Goal: Information Seeking & Learning: Learn about a topic

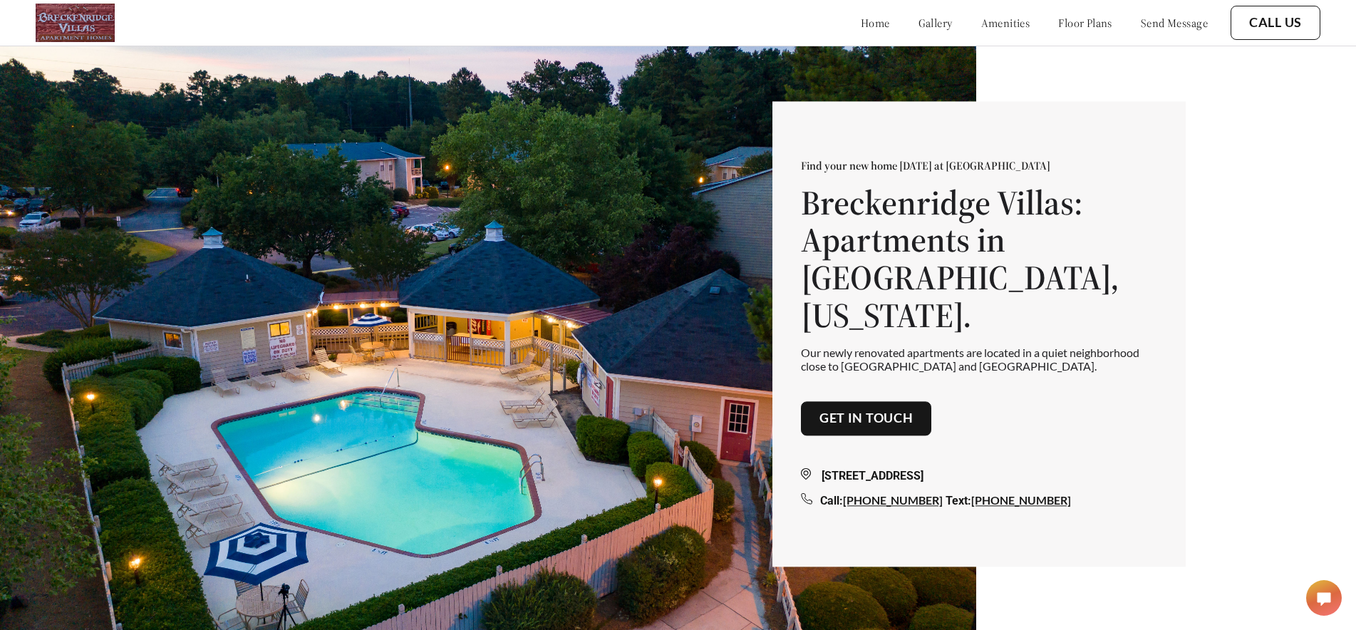
click at [1060, 24] on link "floor plans" at bounding box center [1086, 23] width 54 height 14
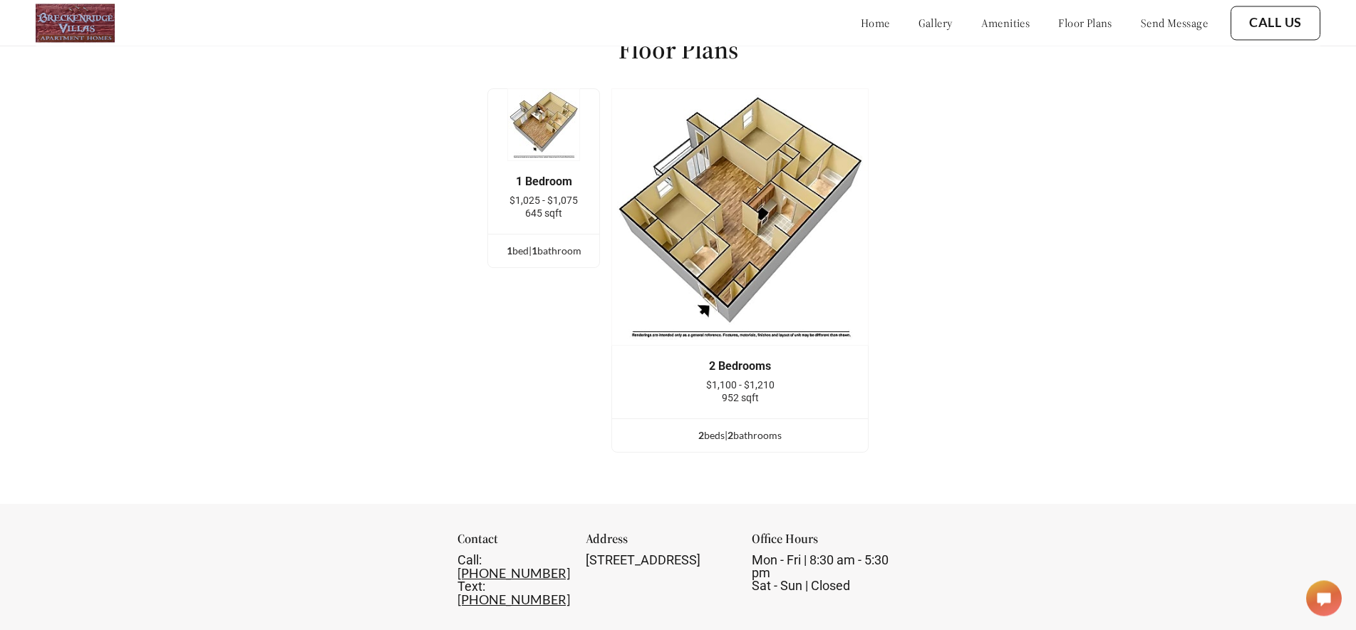
scroll to position [1915, 0]
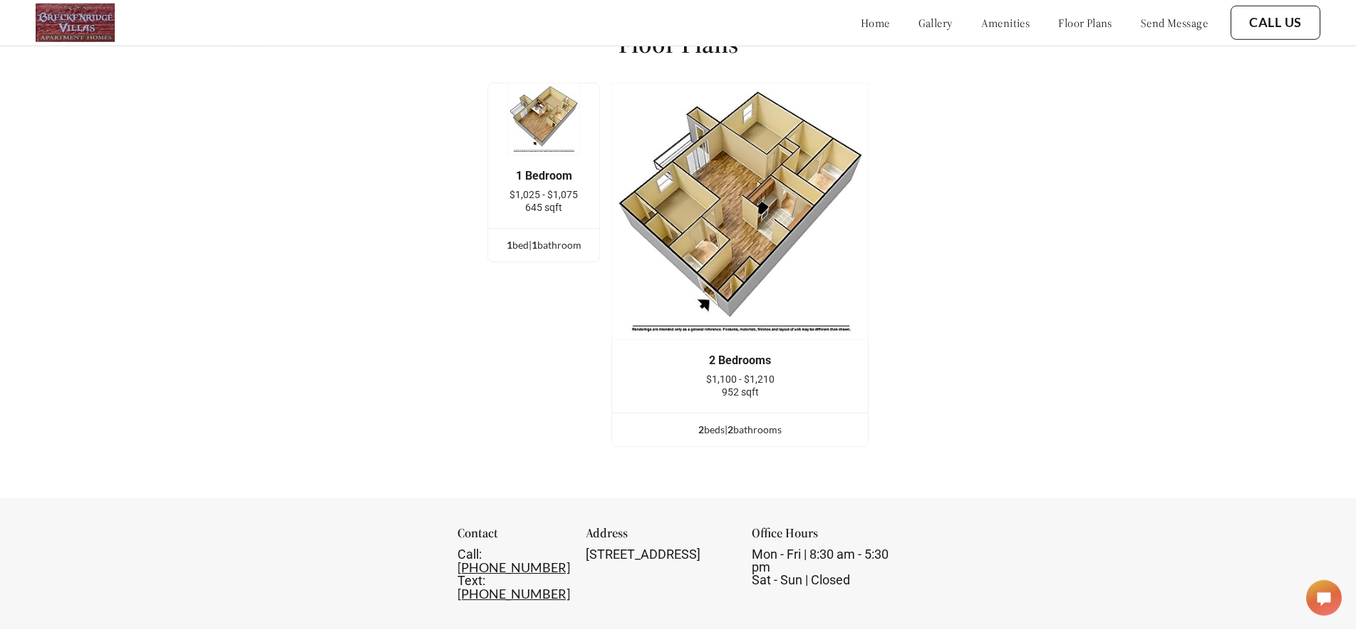
click at [542, 135] on img at bounding box center [544, 119] width 73 height 73
click at [554, 228] on div "1 Bedroom $1,025 - $1,075 645 sqft" at bounding box center [543, 191] width 111 height 73
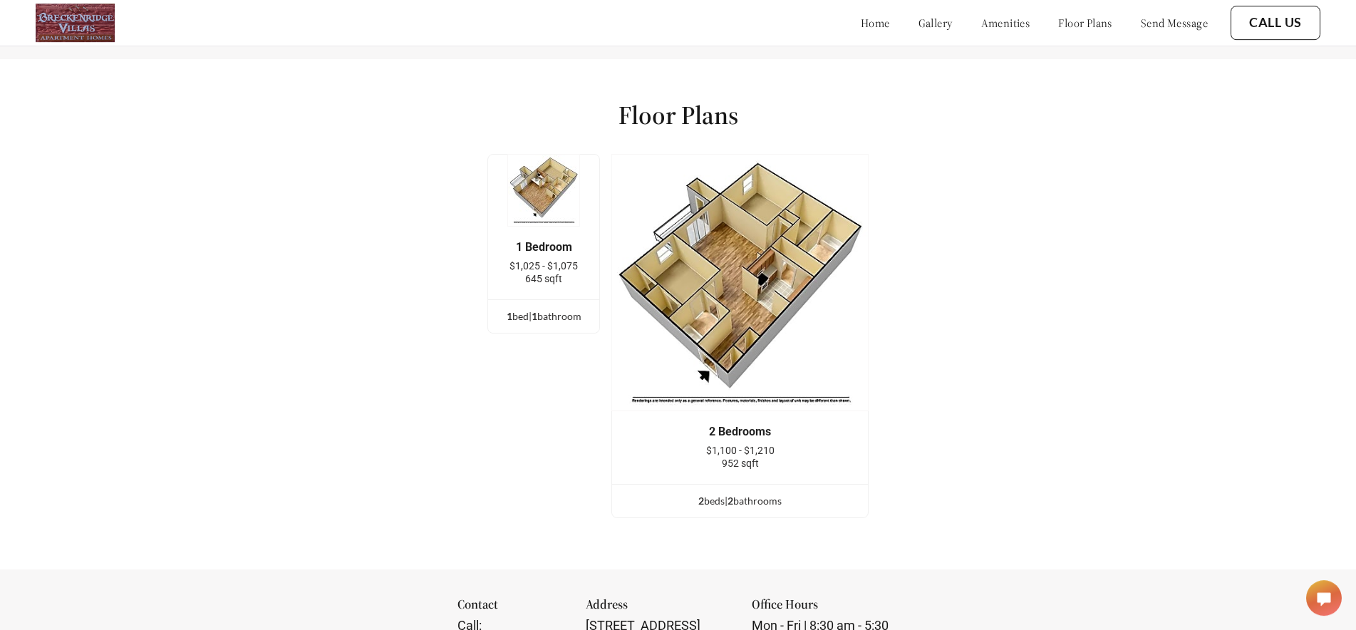
scroll to position [1843, 0]
click at [746, 266] on img at bounding box center [740, 283] width 257 height 257
click at [535, 202] on img at bounding box center [544, 191] width 73 height 73
click at [542, 199] on img at bounding box center [544, 191] width 73 height 73
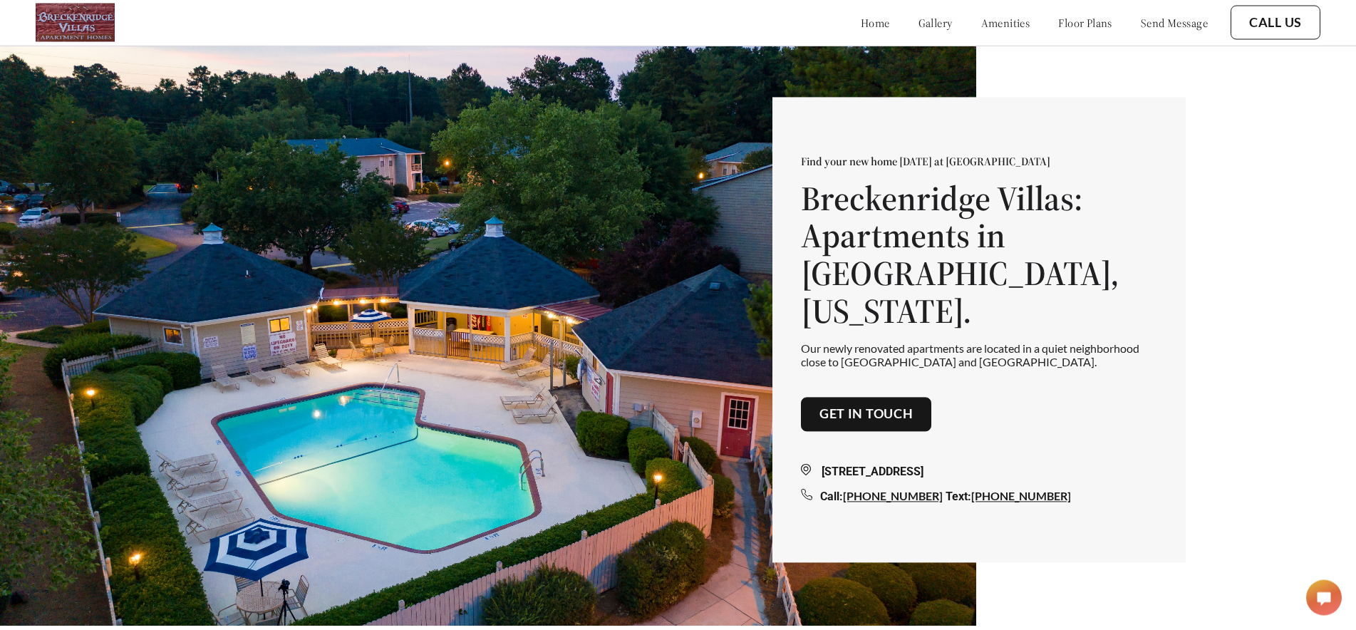
scroll to position [0, 0]
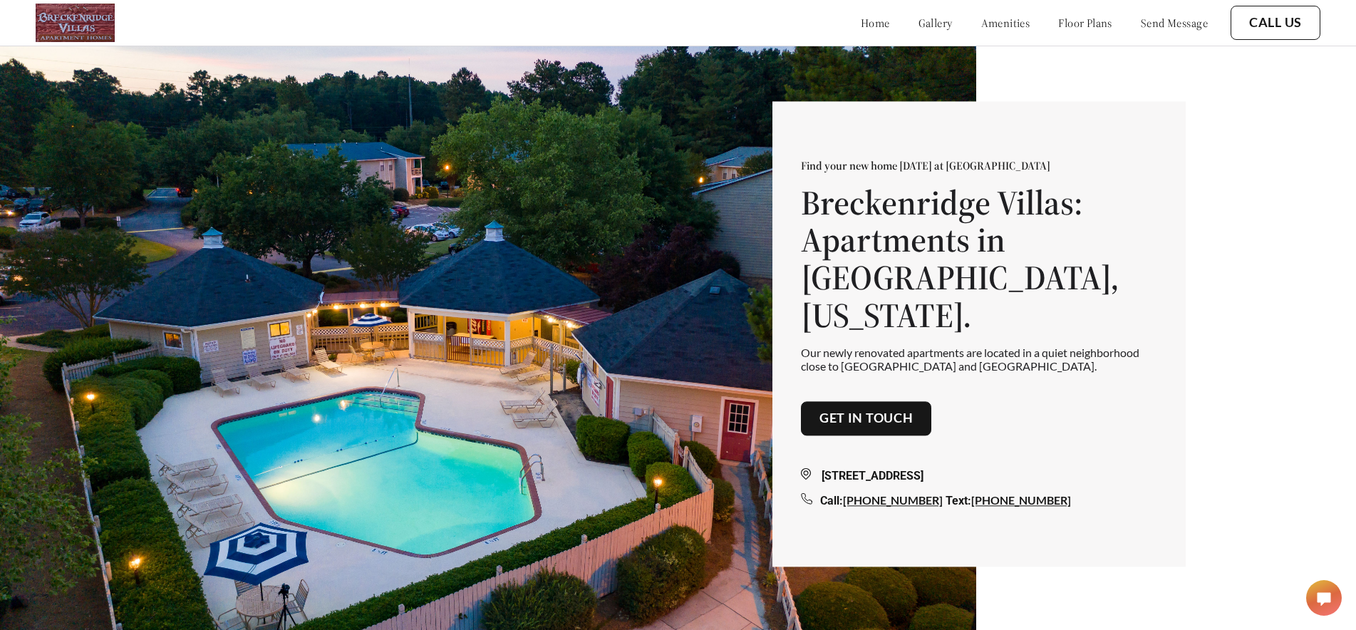
click at [990, 24] on link "amenities" at bounding box center [1006, 23] width 49 height 14
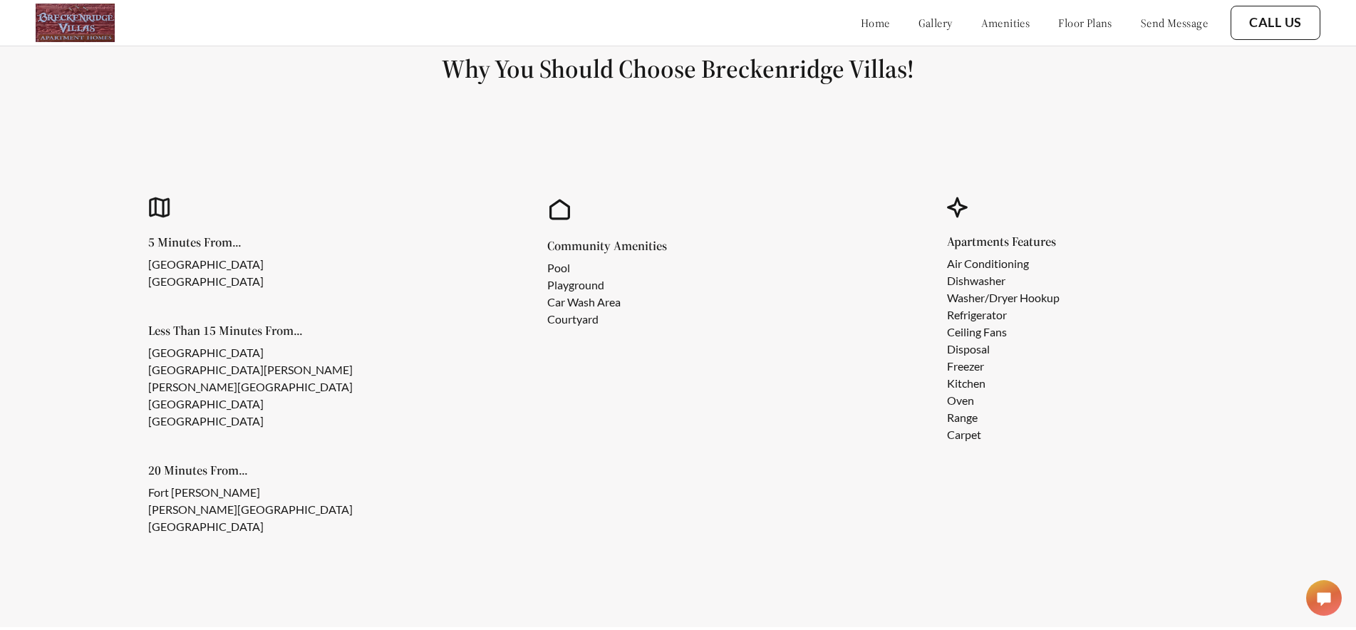
scroll to position [1277, 0]
click at [1059, 21] on link "floor plans" at bounding box center [1086, 23] width 54 height 14
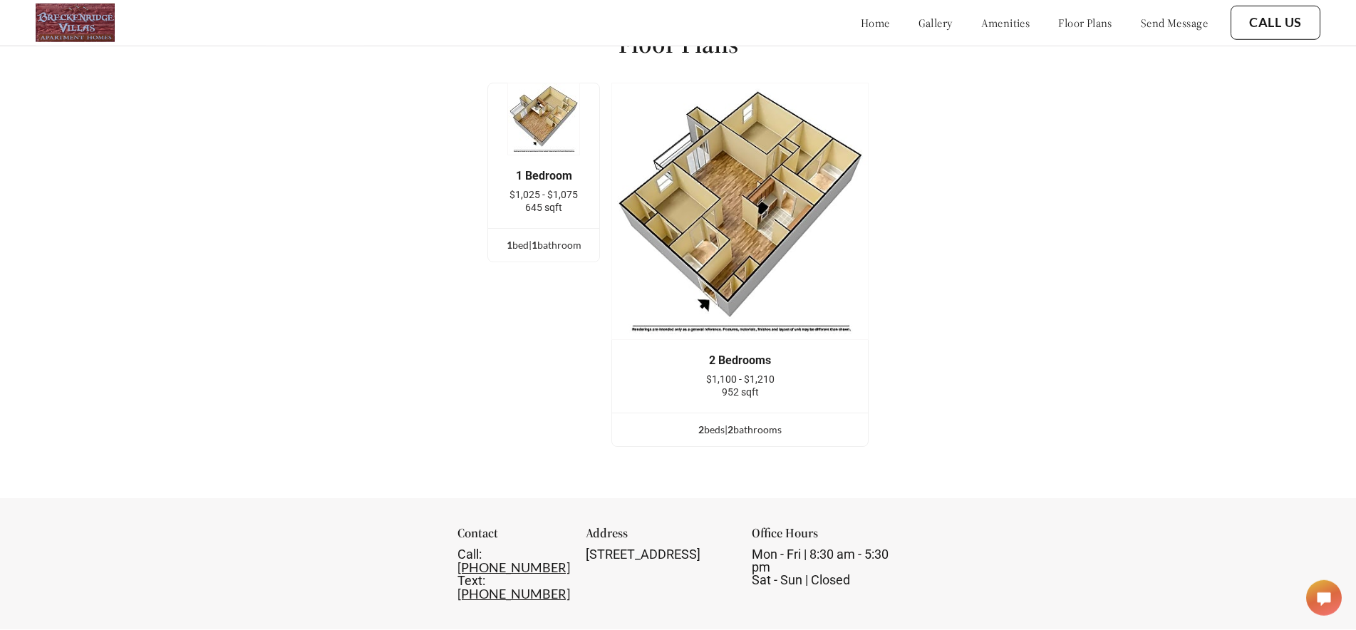
click at [919, 20] on link "gallery" at bounding box center [936, 23] width 34 height 14
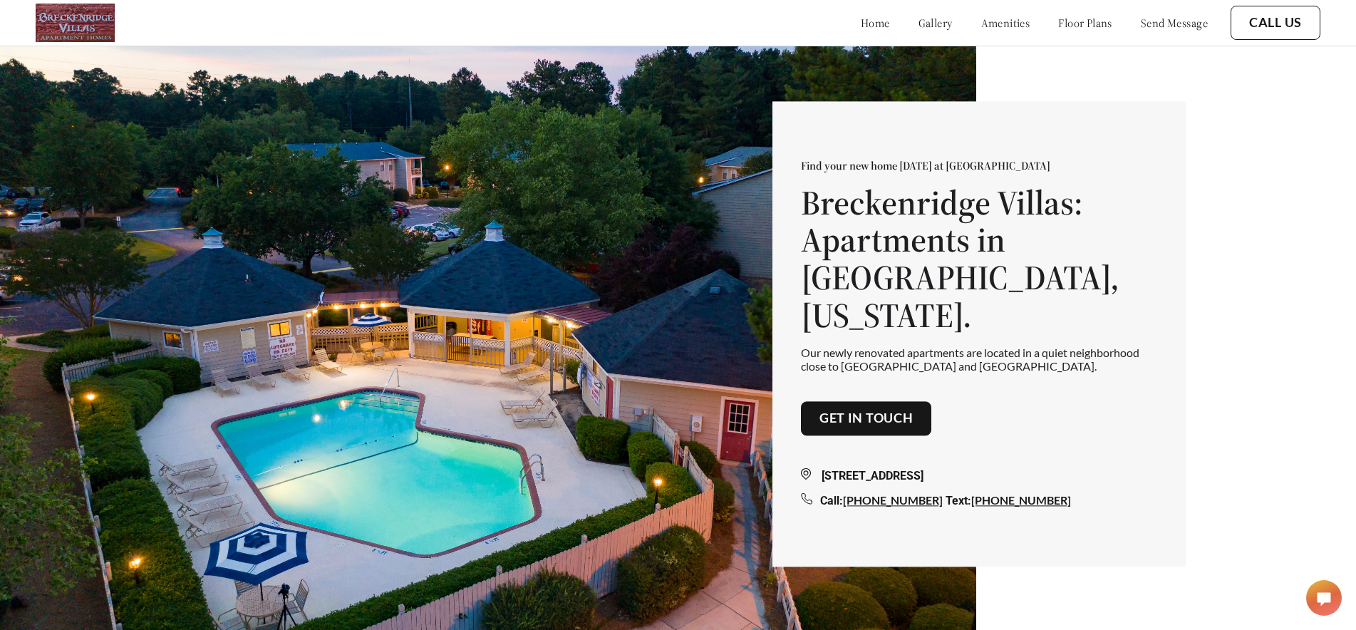
click at [861, 22] on link "home" at bounding box center [875, 23] width 29 height 14
